Goal: Information Seeking & Learning: Learn about a topic

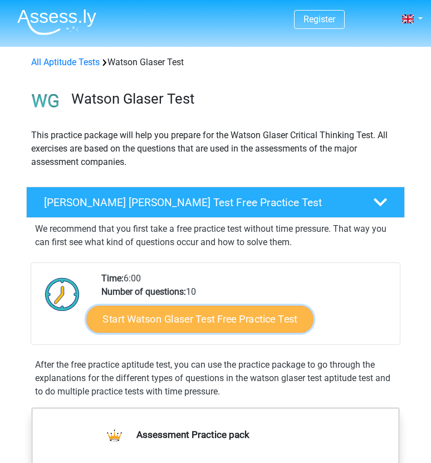
click at [195, 316] on link "Start Watson Glaser Test Free Practice Test" at bounding box center [199, 319] width 227 height 27
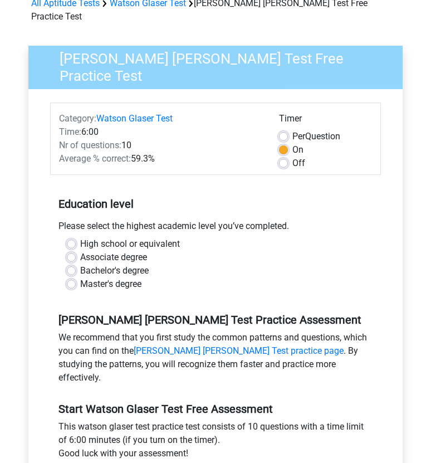
scroll to position [63, 0]
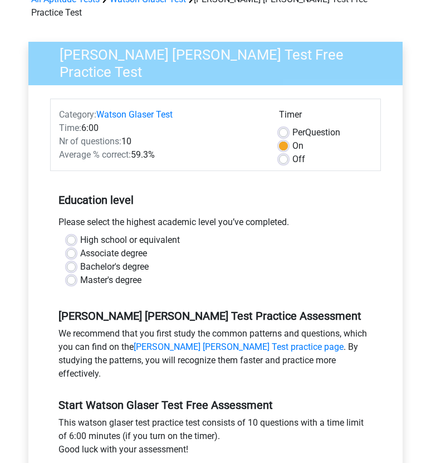
click at [126, 233] on label "High school or equivalent" at bounding box center [130, 239] width 100 height 13
click at [76, 233] on input "High school or equivalent" at bounding box center [71, 238] width 9 height 11
radio input "true"
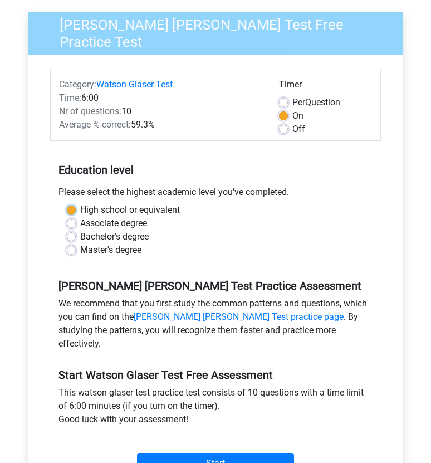
scroll to position [116, 0]
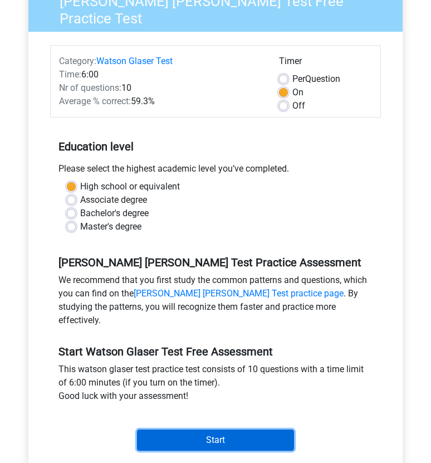
click at [198, 429] on input "Start" at bounding box center [215, 439] width 157 height 21
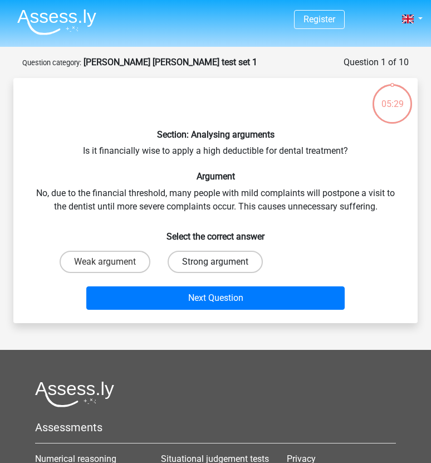
click at [169, 262] on label "Strong argument" at bounding box center [215, 262] width 95 height 22
click at [215, 262] on input "Strong argument" at bounding box center [218, 265] width 7 height 7
radio input "true"
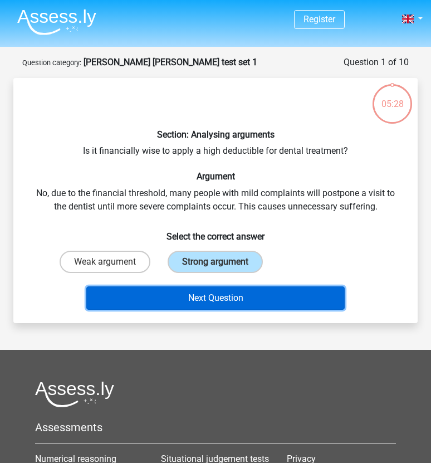
click at [188, 303] on button "Next Question" at bounding box center [215, 297] width 258 height 23
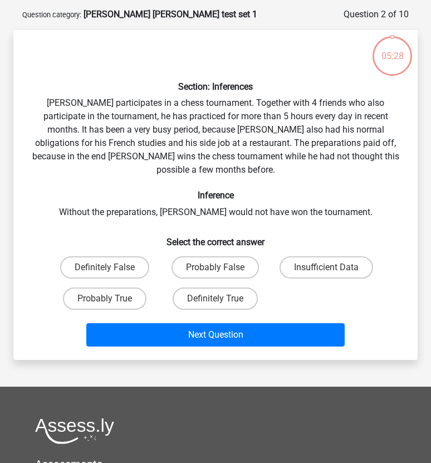
scroll to position [56, 0]
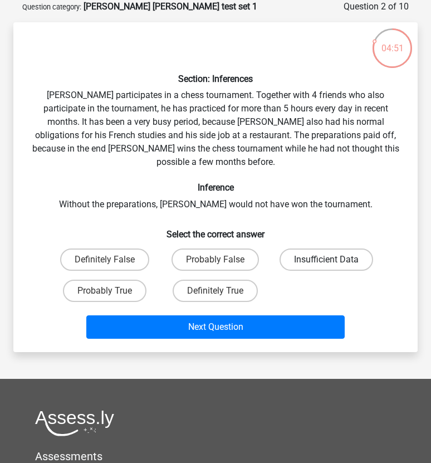
click at [314, 248] on label "Insufficient Data" at bounding box center [327, 259] width 94 height 22
click at [326, 259] on input "Insufficient Data" at bounding box center [329, 262] width 7 height 7
radio input "true"
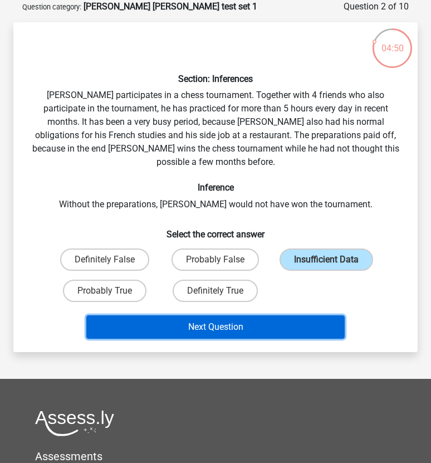
click at [269, 315] on button "Next Question" at bounding box center [215, 326] width 258 height 23
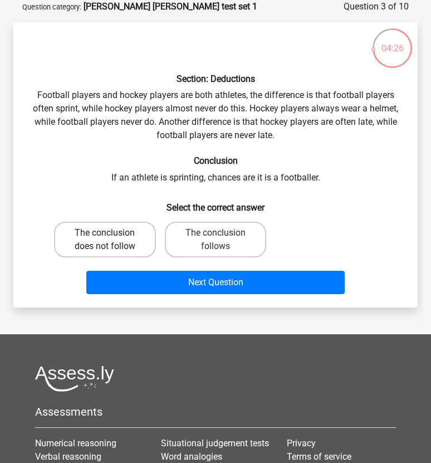
click at [122, 247] on label "The conclusion does not follow" at bounding box center [105, 240] width 102 height 36
click at [112, 240] on input "The conclusion does not follow" at bounding box center [108, 236] width 7 height 7
radio input "true"
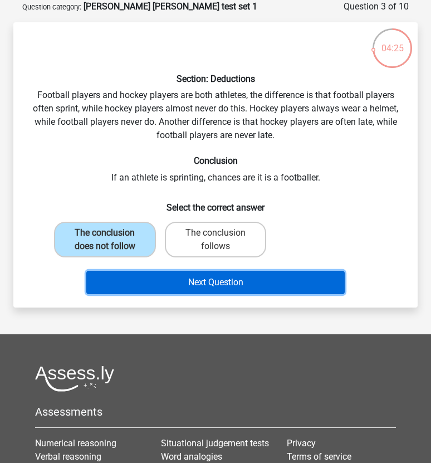
click at [138, 288] on button "Next Question" at bounding box center [215, 282] width 258 height 23
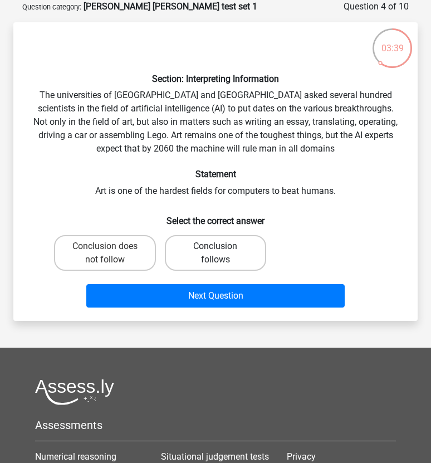
click at [187, 241] on label "Conclusion follows" at bounding box center [216, 253] width 102 height 36
click at [215, 246] on input "Conclusion follows" at bounding box center [218, 249] width 7 height 7
radio input "true"
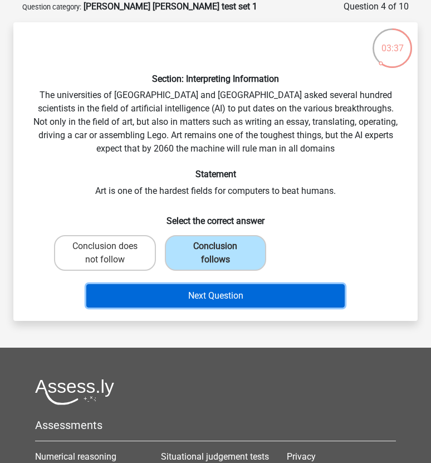
click at [186, 293] on button "Next Question" at bounding box center [215, 295] width 258 height 23
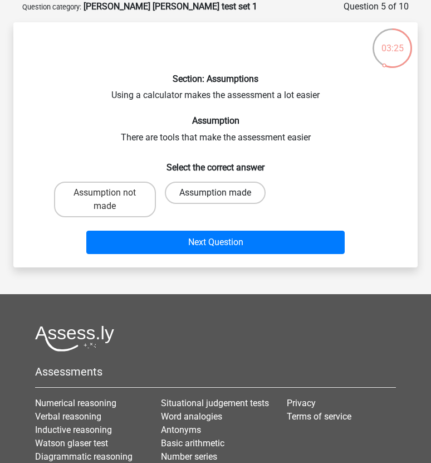
click at [209, 199] on label "Assumption made" at bounding box center [215, 193] width 101 height 22
click at [215, 199] on input "Assumption made" at bounding box center [218, 196] width 7 height 7
radio input "true"
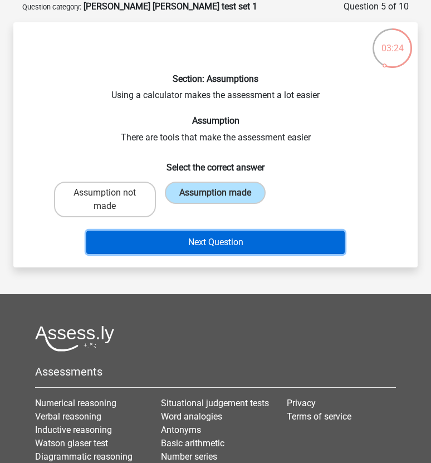
click at [212, 239] on button "Next Question" at bounding box center [215, 242] width 258 height 23
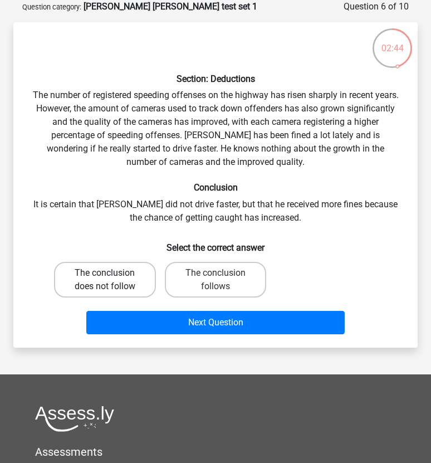
click at [108, 286] on label "The conclusion does not follow" at bounding box center [105, 280] width 102 height 36
click at [108, 280] on input "The conclusion does not follow" at bounding box center [108, 276] width 7 height 7
radio input "true"
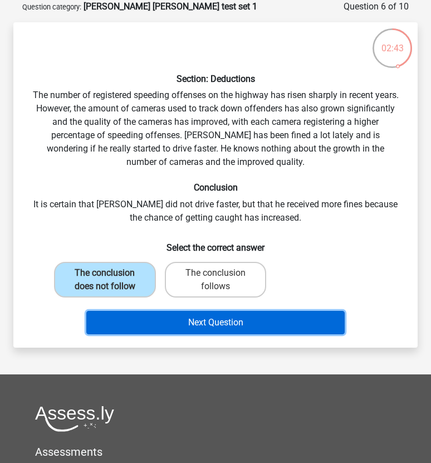
click at [155, 324] on button "Next Question" at bounding box center [215, 322] width 258 height 23
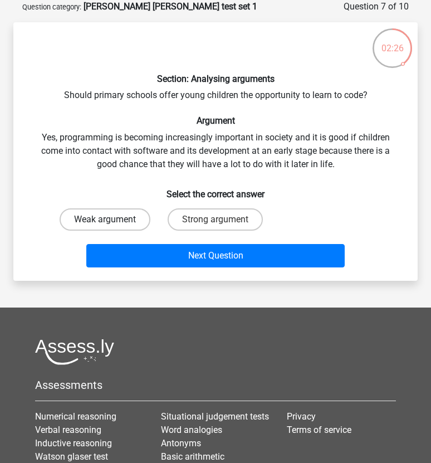
click at [106, 215] on label "Weak argument" at bounding box center [105, 219] width 91 height 22
click at [106, 219] on input "Weak argument" at bounding box center [108, 222] width 7 height 7
radio input "true"
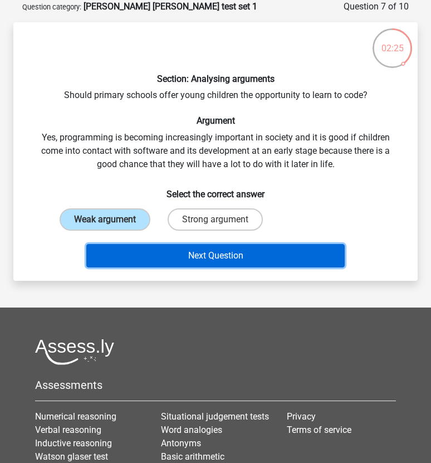
click at [128, 253] on button "Next Question" at bounding box center [215, 255] width 258 height 23
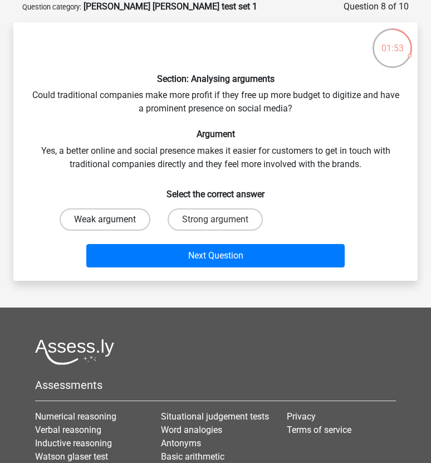
click at [125, 214] on label "Weak argument" at bounding box center [105, 219] width 91 height 22
click at [112, 219] on input "Weak argument" at bounding box center [108, 222] width 7 height 7
radio input "true"
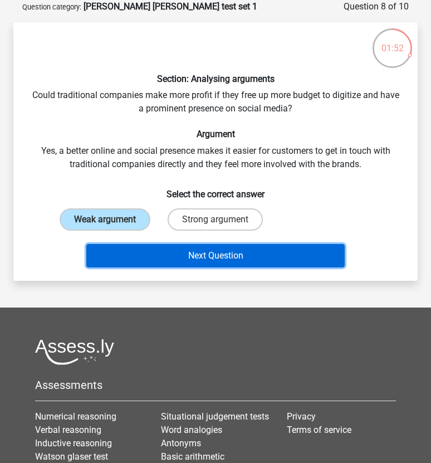
click at [148, 260] on button "Next Question" at bounding box center [215, 255] width 258 height 23
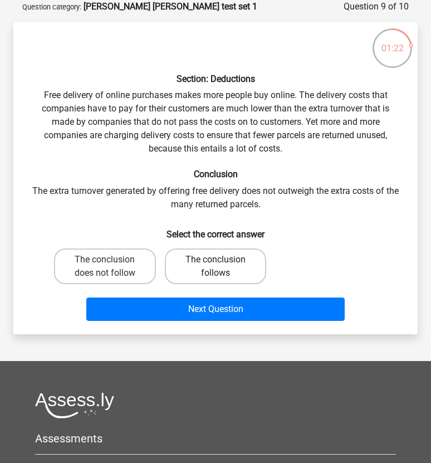
click at [190, 262] on label "The conclusion follows" at bounding box center [216, 266] width 102 height 36
click at [215, 262] on input "The conclusion follows" at bounding box center [218, 262] width 7 height 7
radio input "true"
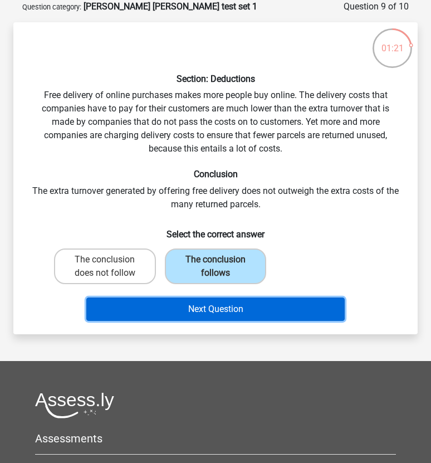
click at [191, 310] on button "Next Question" at bounding box center [215, 308] width 258 height 23
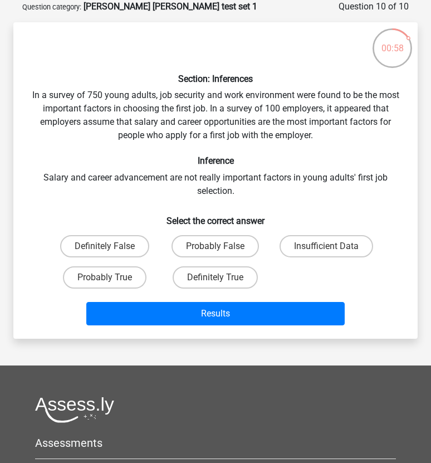
click at [110, 246] on input "Definitely False" at bounding box center [108, 249] width 7 height 7
radio input "true"
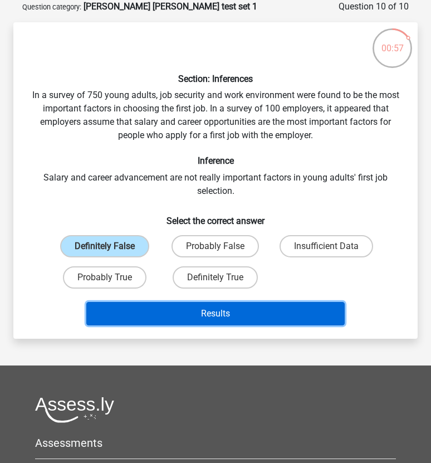
click at [158, 320] on button "Results" at bounding box center [215, 313] width 258 height 23
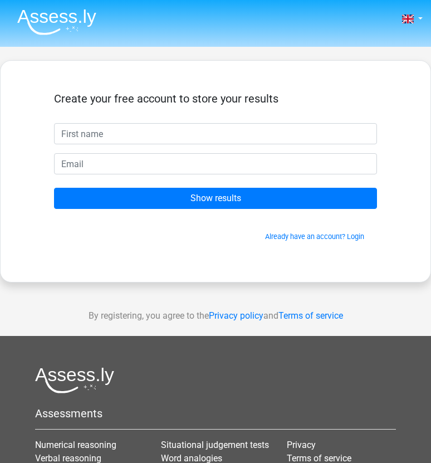
click at [162, 141] on input "text" at bounding box center [215, 133] width 323 height 21
type input "Ana"
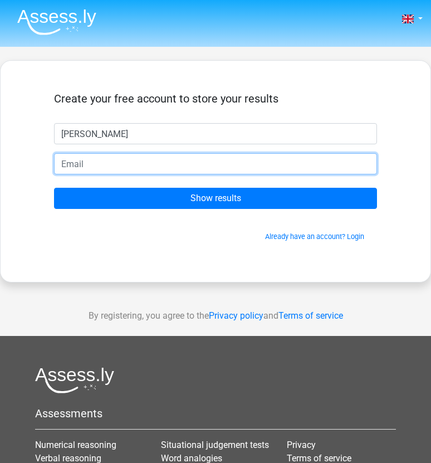
click at [121, 164] on input "email" at bounding box center [215, 163] width 323 height 21
type input "anamariarosca109@gmail.com"
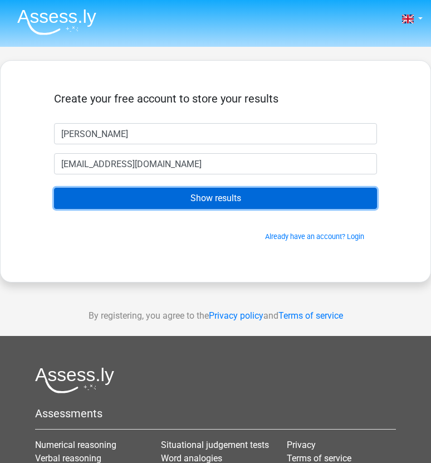
click at [161, 205] on input "Show results" at bounding box center [215, 198] width 323 height 21
click at [164, 198] on input "Show results" at bounding box center [215, 198] width 323 height 21
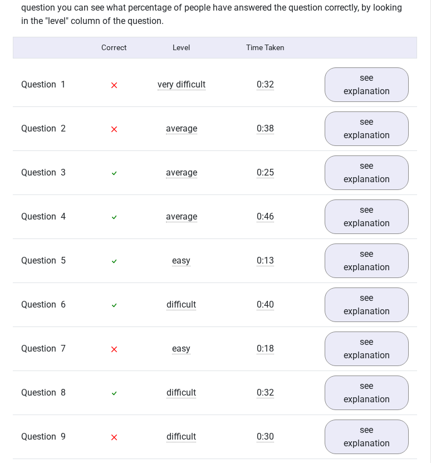
scroll to position [908, 1]
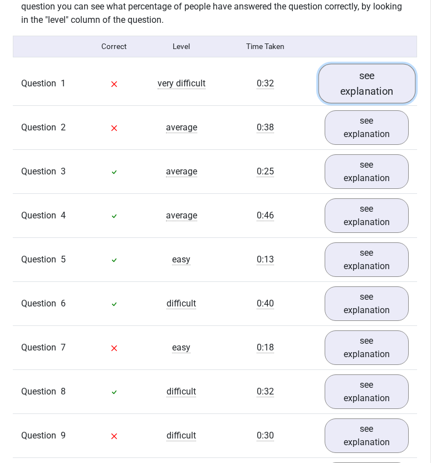
click at [362, 63] on link "see explanation" at bounding box center [366, 83] width 97 height 40
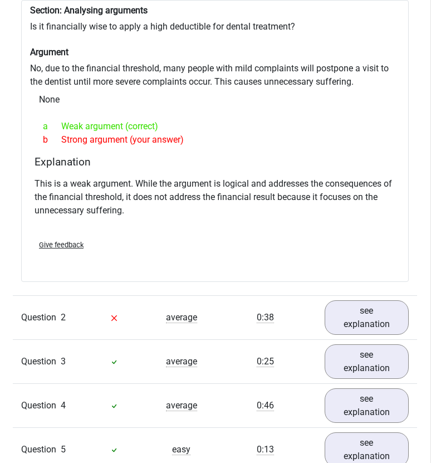
scroll to position [1079, 1]
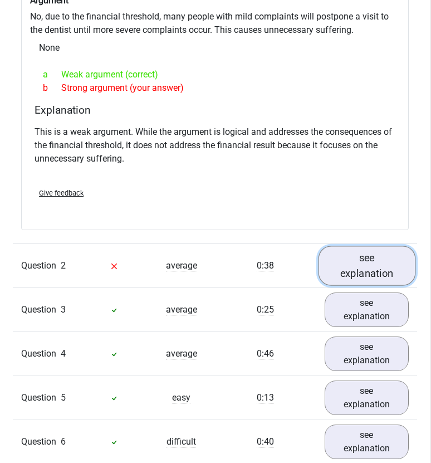
click at [369, 248] on link "see explanation" at bounding box center [366, 266] width 97 height 40
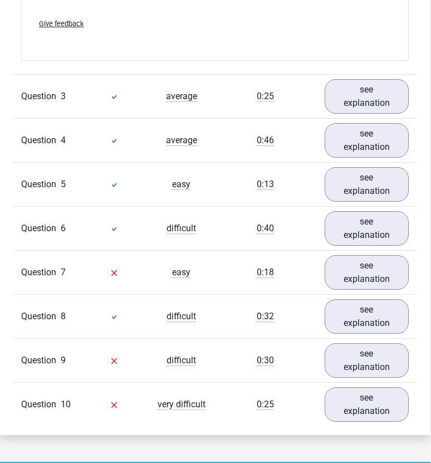
scroll to position [1714, 1]
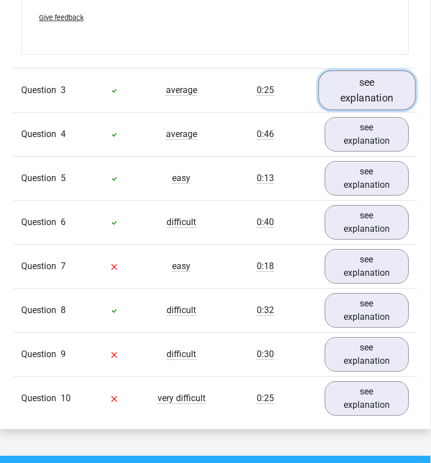
click at [390, 70] on link "see explanation" at bounding box center [366, 90] width 97 height 40
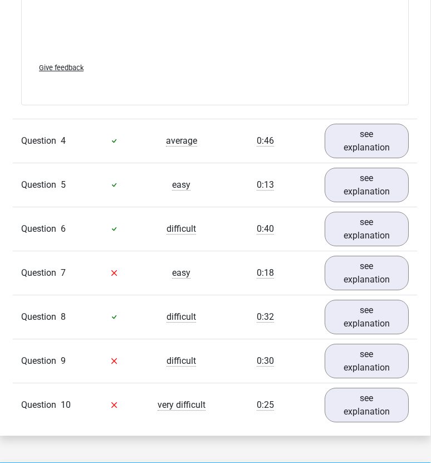
scroll to position [2309, 1]
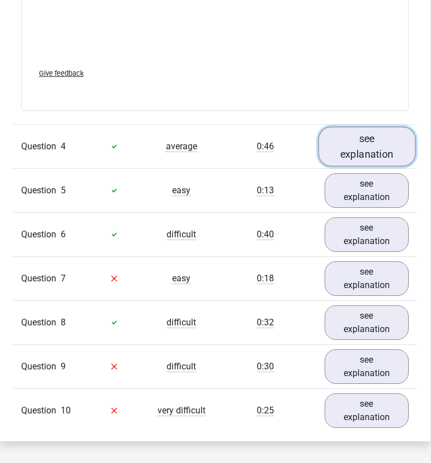
click at [374, 126] on link "see explanation" at bounding box center [366, 146] width 97 height 40
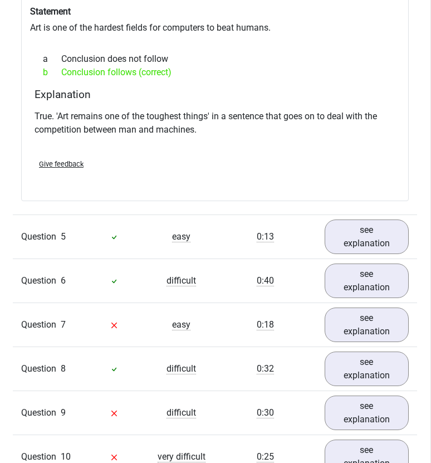
scroll to position [2587, 1]
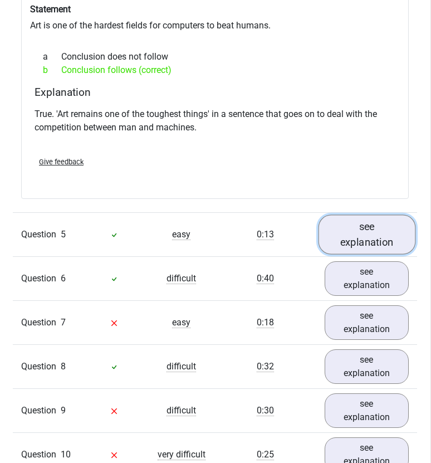
click at [371, 215] on link "see explanation" at bounding box center [366, 235] width 97 height 40
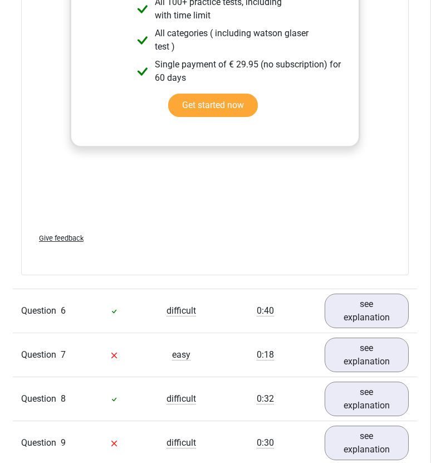
scroll to position [3160, 1]
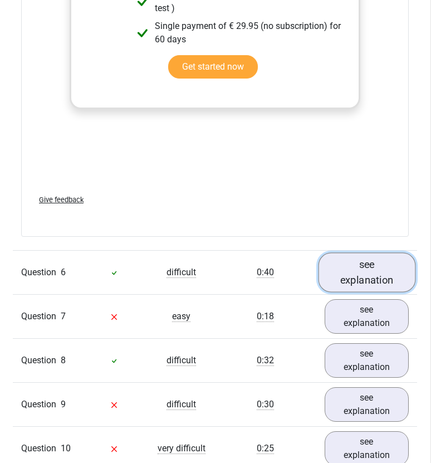
click at [388, 252] on link "see explanation" at bounding box center [366, 272] width 97 height 40
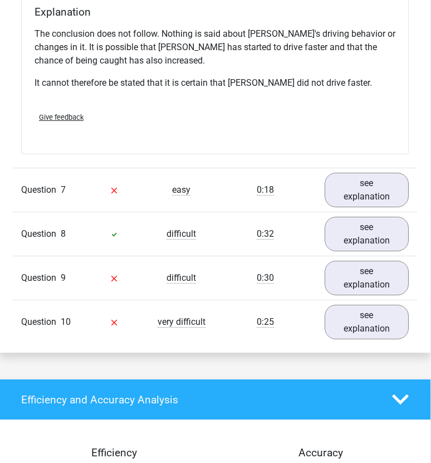
scroll to position [3687, 1]
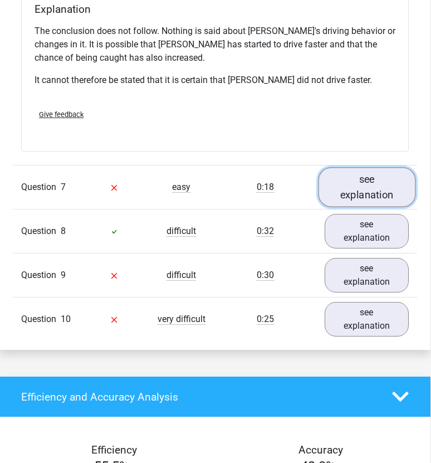
click at [399, 168] on link "see explanation" at bounding box center [366, 188] width 97 height 40
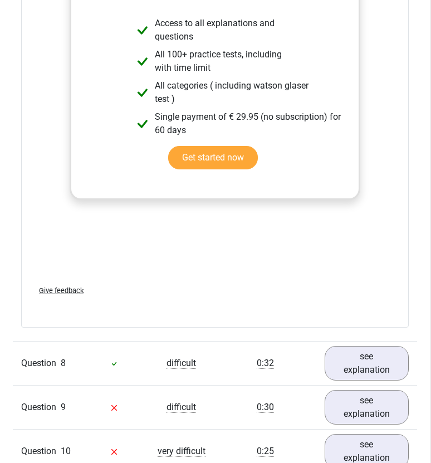
scroll to position [4183, 1]
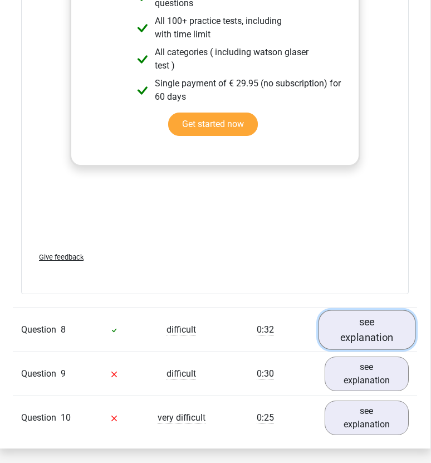
click at [370, 310] on link "see explanation" at bounding box center [366, 330] width 97 height 40
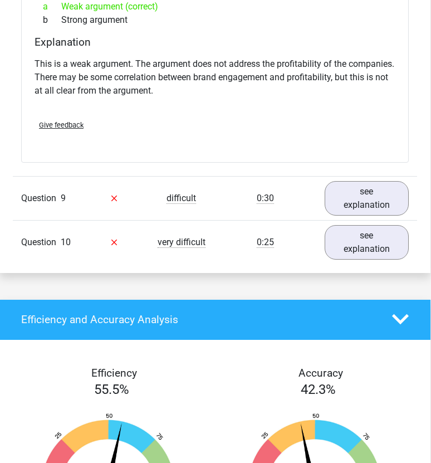
scroll to position [4680, 1]
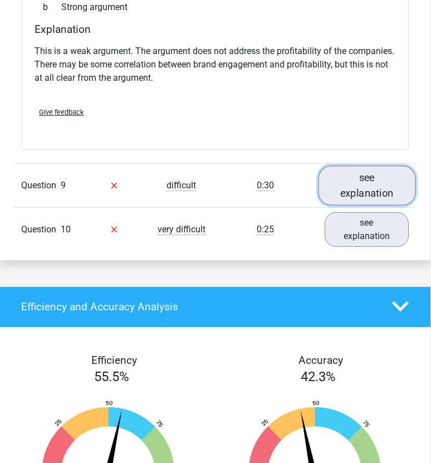
click at [394, 165] on link "see explanation" at bounding box center [366, 185] width 97 height 40
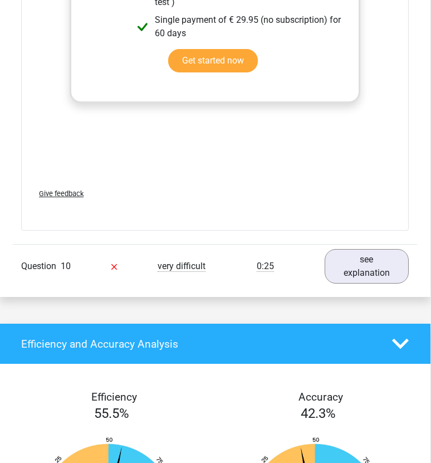
scroll to position [5294, 1]
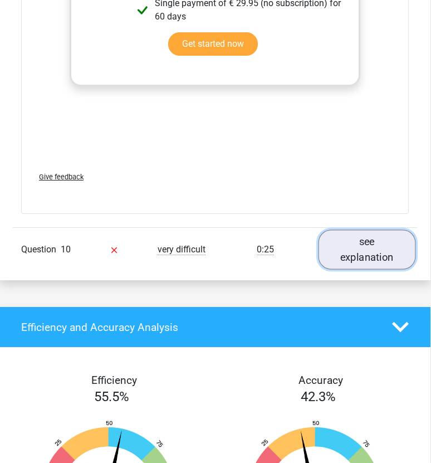
click at [381, 229] on link "see explanation" at bounding box center [366, 249] width 97 height 40
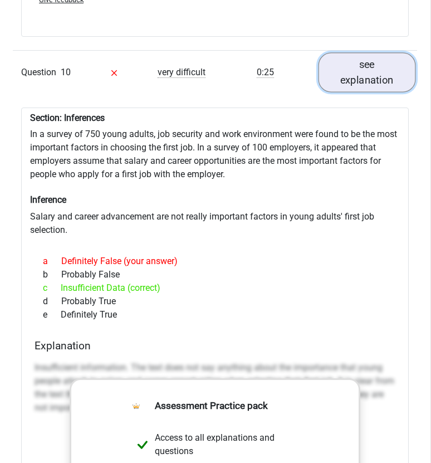
scroll to position [5477, 1]
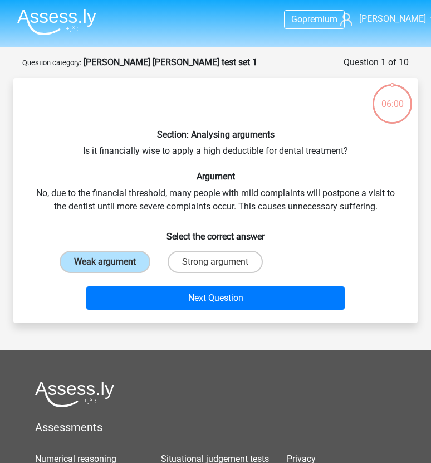
scroll to position [56, 0]
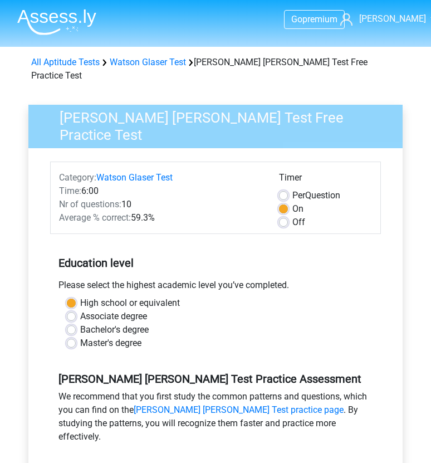
scroll to position [116, 0]
